Goal: Browse casually

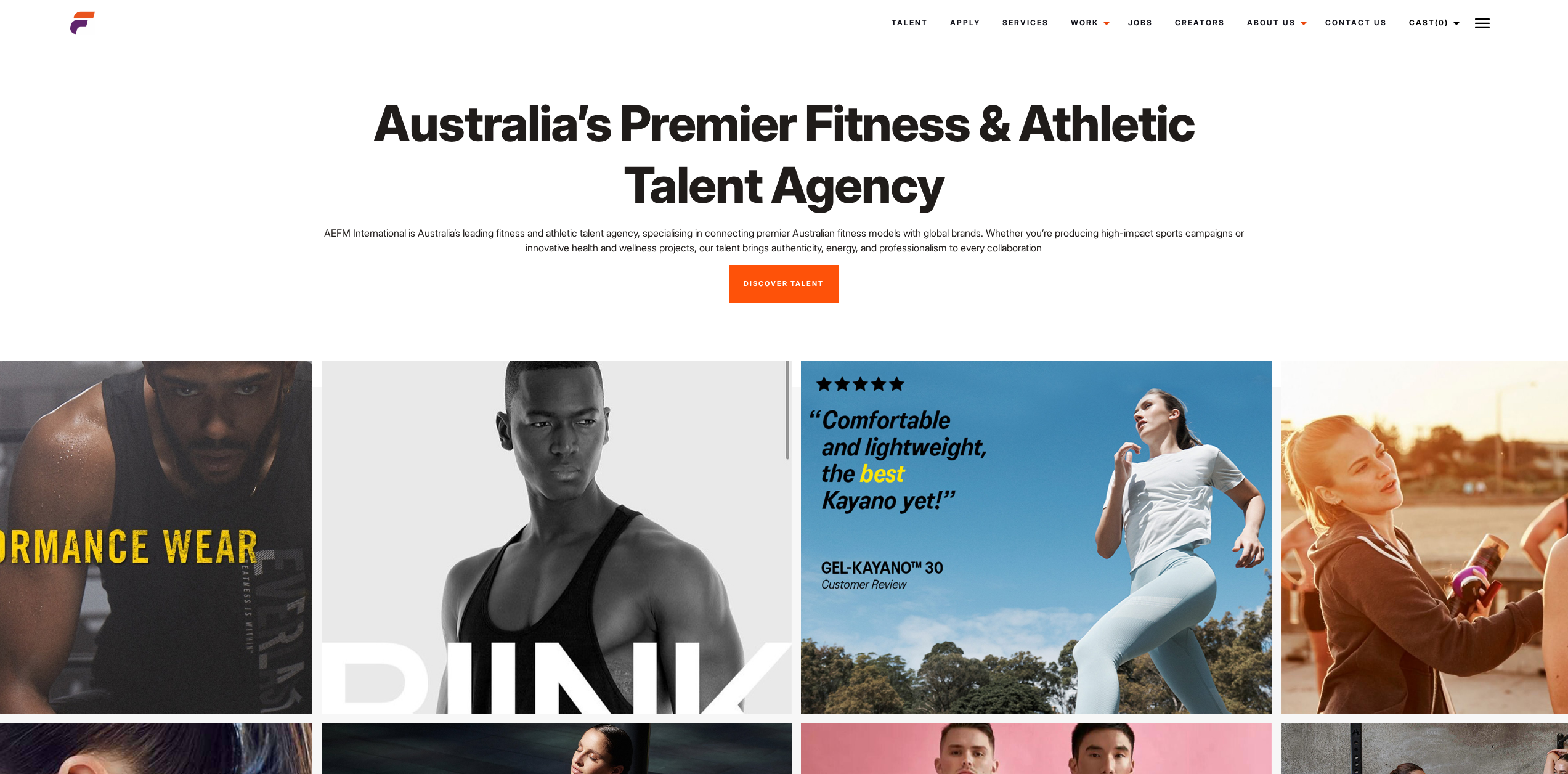
scroll to position [5856, 0]
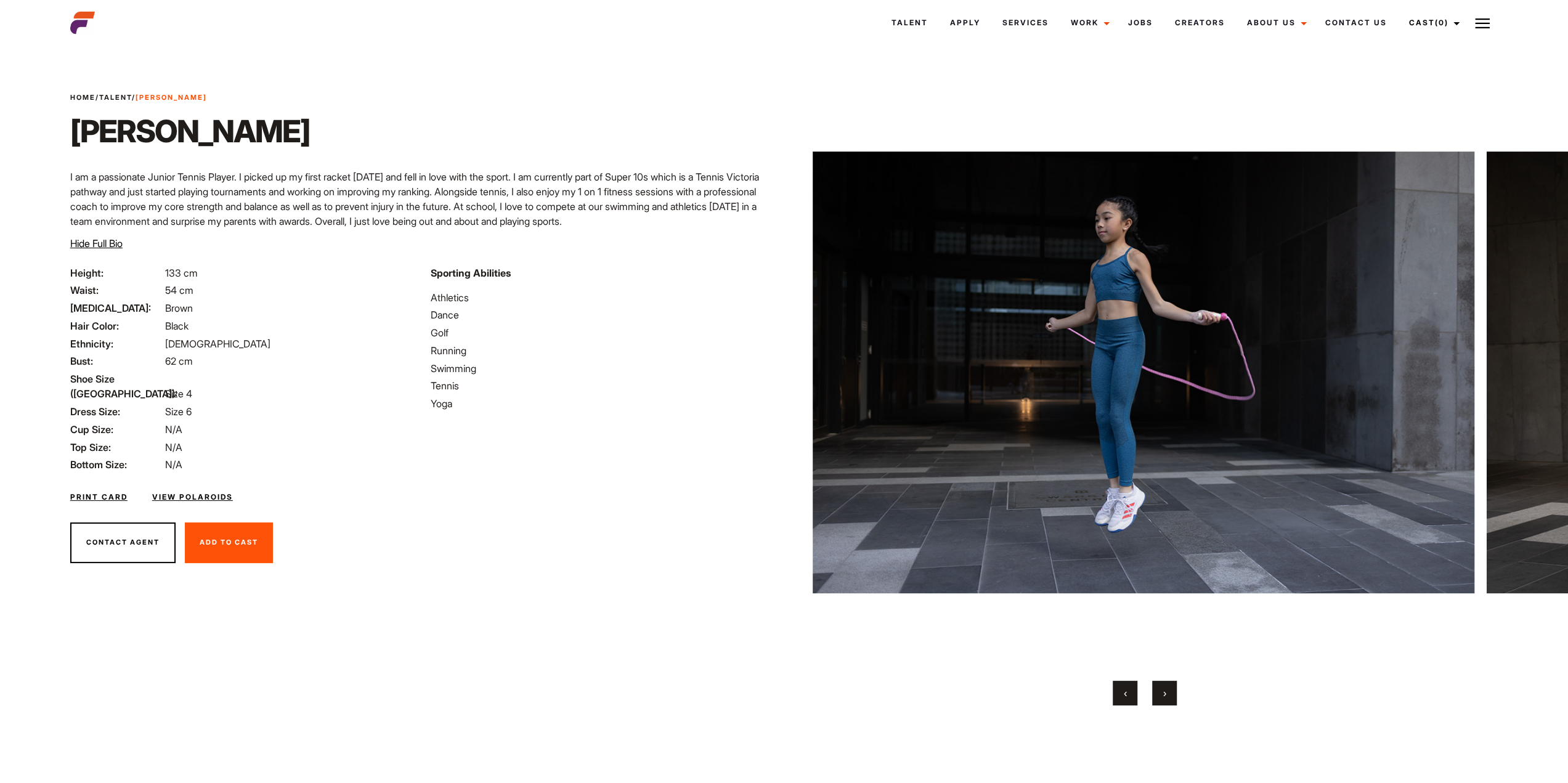
click at [83, 18] on img at bounding box center [82, 23] width 24 height 24
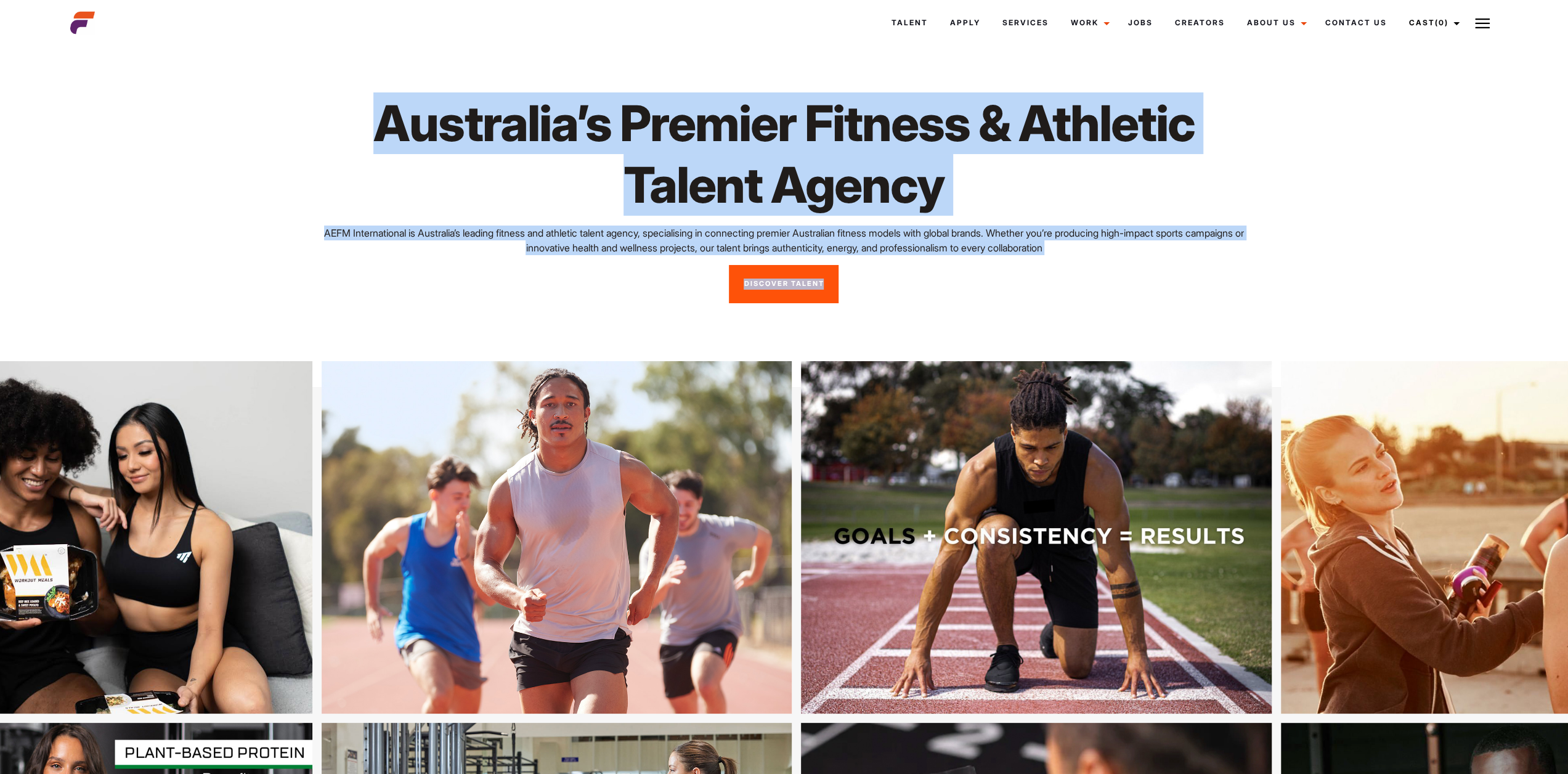
drag, startPoint x: 383, startPoint y: 124, endPoint x: 1157, endPoint y: 308, distance: 795.6
click at [1150, 344] on div "Australia’s Premier Fitness & Athletic Talent Agency AEFM International is Aust…" at bounding box center [784, 197] width 1442 height 297
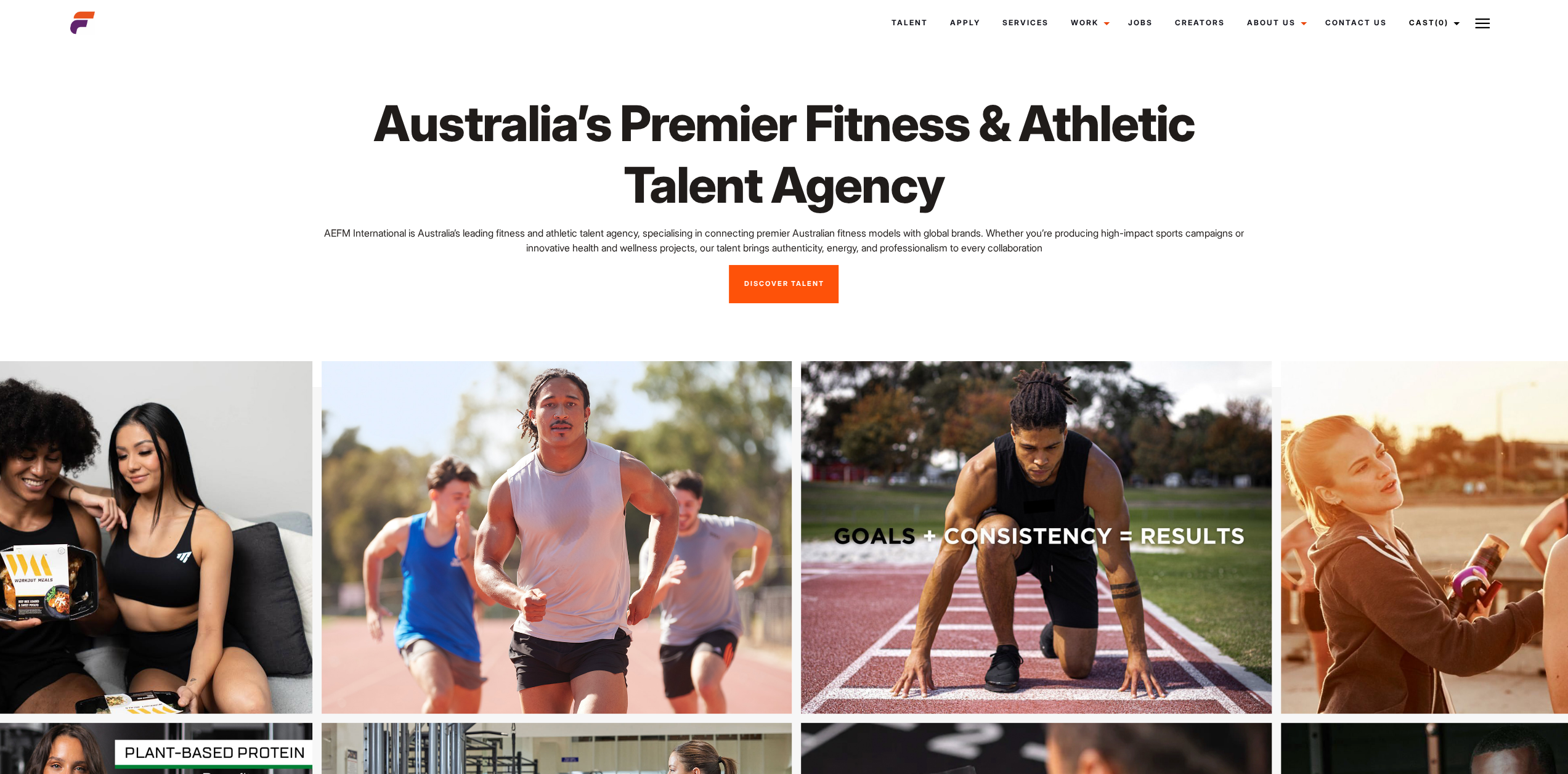
click at [1163, 278] on div "Australia’s Premier Fitness & Athletic Talent Agency AEFM International is Aust…" at bounding box center [784, 197] width 962 height 211
